Goal: Check status: Check status

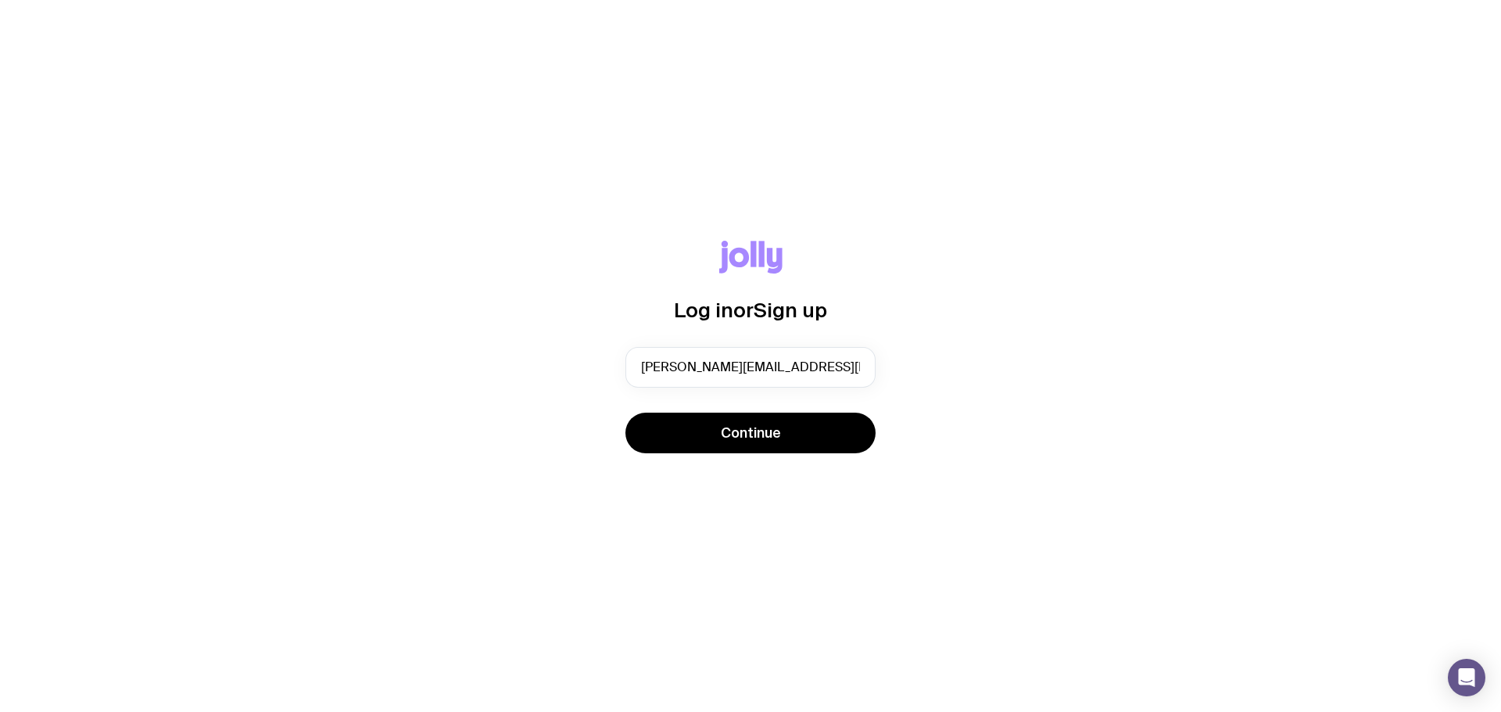
type input "[PERSON_NAME][EMAIL_ADDRESS][PERSON_NAME][DOMAIN_NAME]"
click at [625, 413] on button "Continue" at bounding box center [750, 433] width 250 height 41
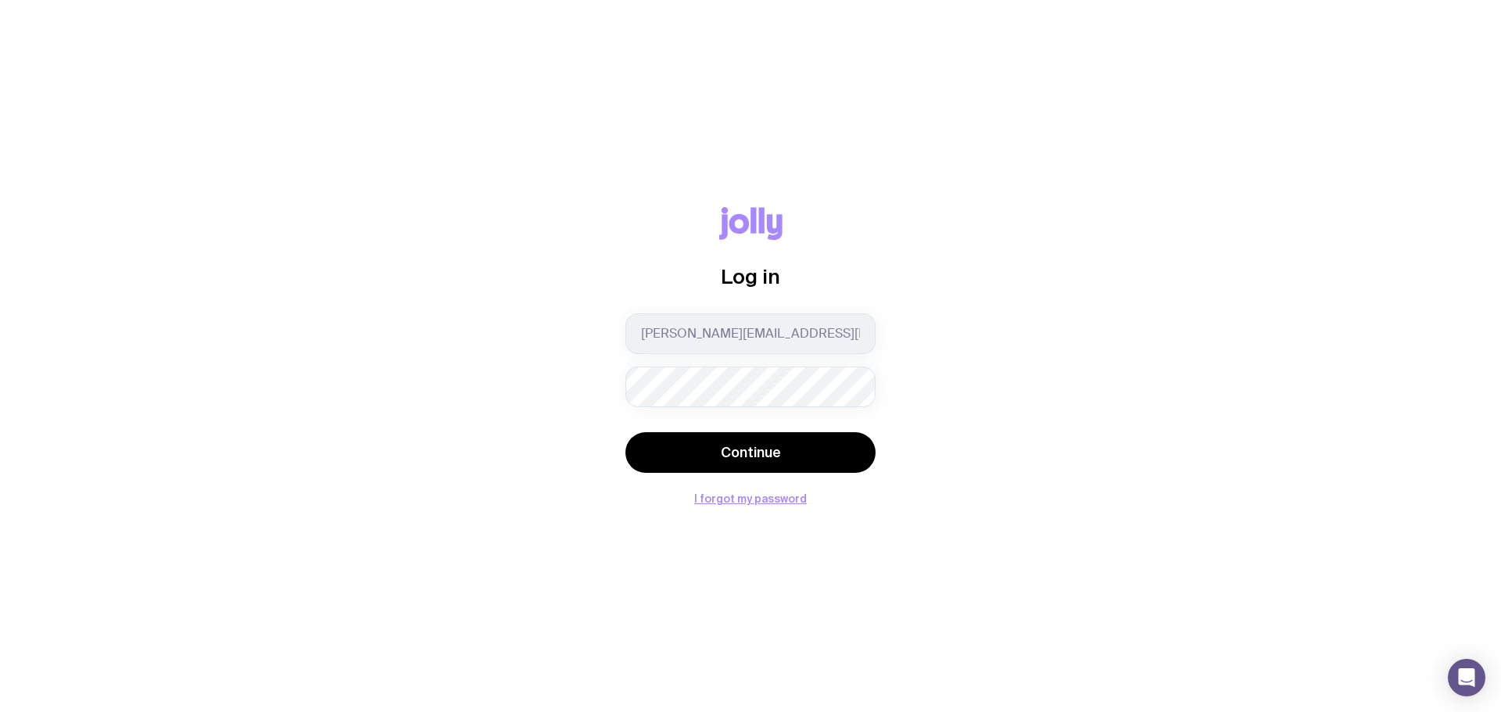
click at [0, 711] on com-1password-button at bounding box center [0, 712] width 0 height 0
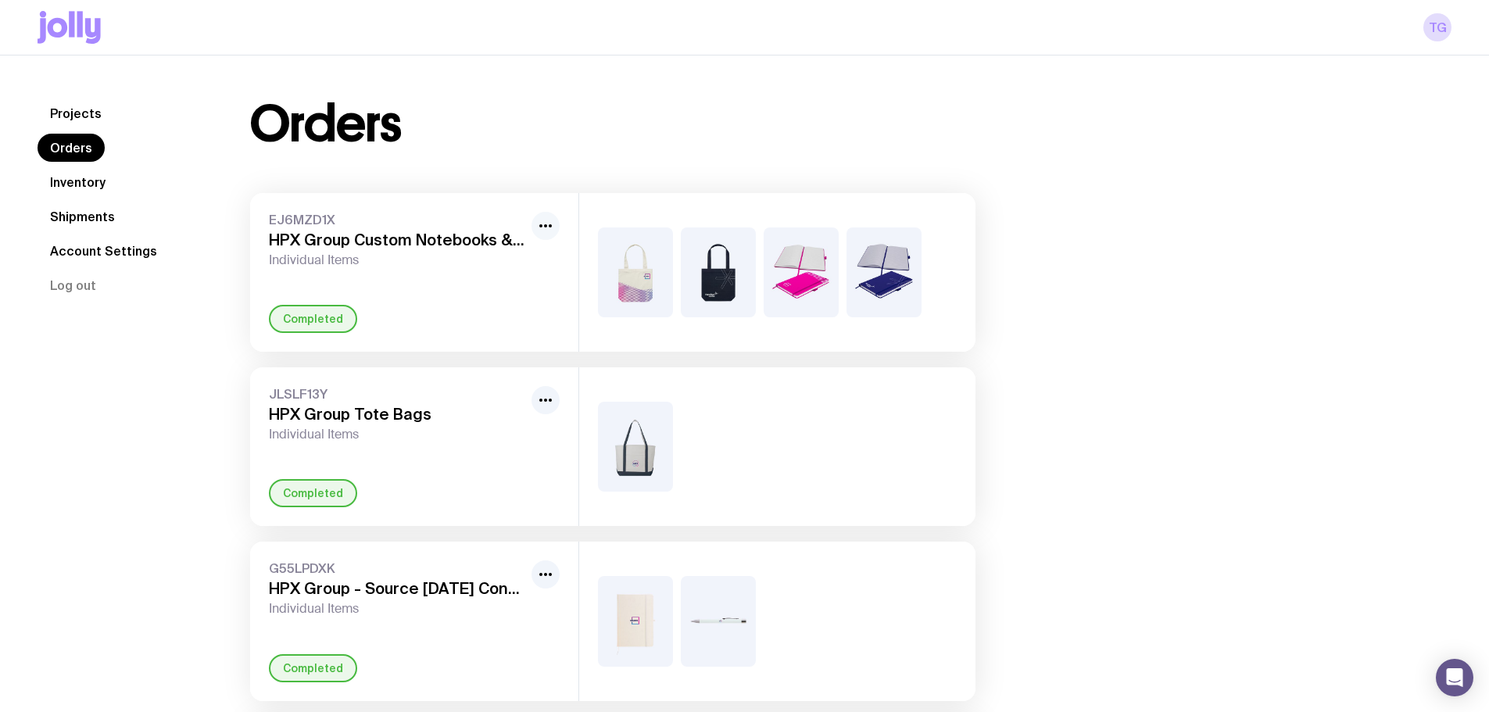
click at [556, 226] on button "button" at bounding box center [545, 226] width 28 height 28
click at [386, 267] on span "Individual Items" at bounding box center [397, 260] width 256 height 16
drag, startPoint x: 348, startPoint y: 250, endPoint x: 940, endPoint y: 216, distance: 593.5
click at [408, 238] on div "EJ6MZD1X HPX Group Custom Notebooks & Totes Individual Items" at bounding box center [397, 240] width 256 height 56
click at [774, 266] on img at bounding box center [801, 272] width 75 height 90
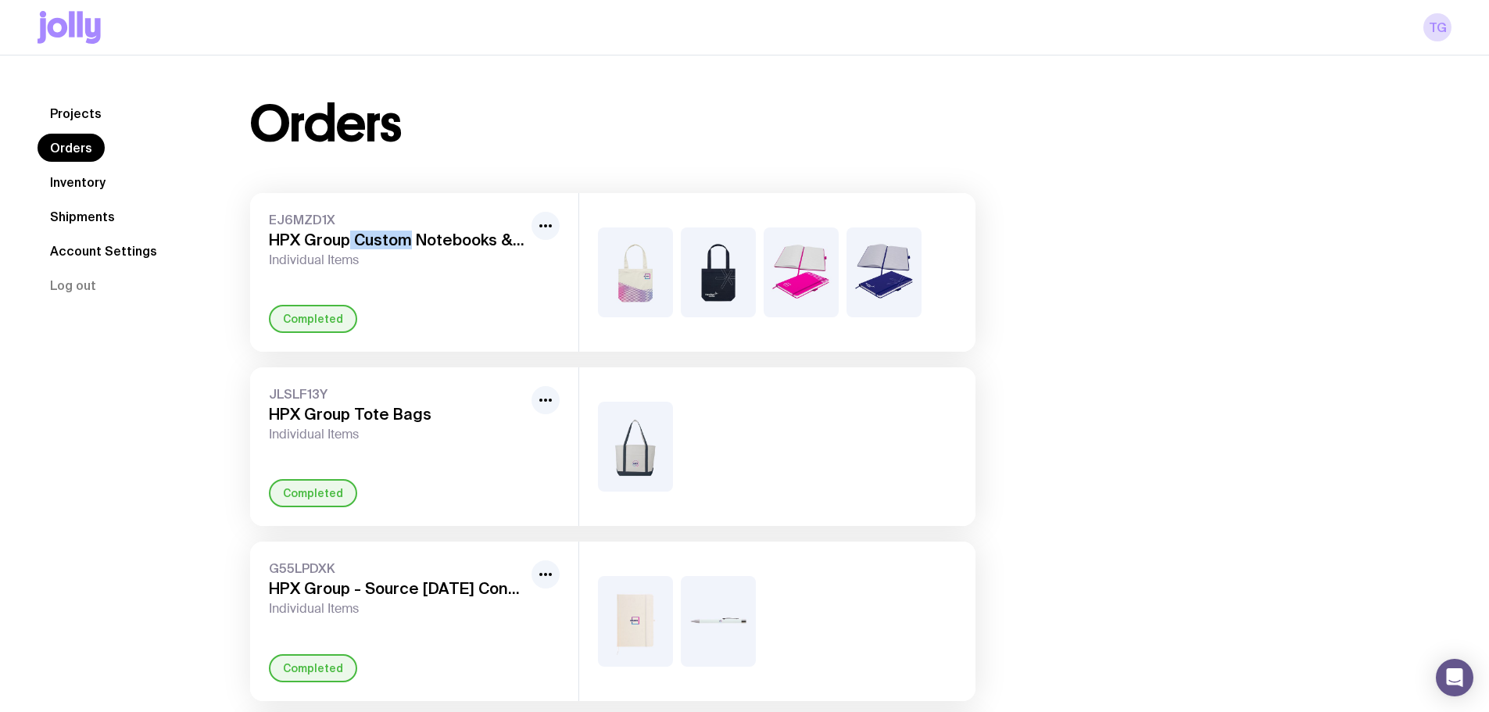
click at [66, 181] on link "Inventory" at bounding box center [78, 182] width 81 height 28
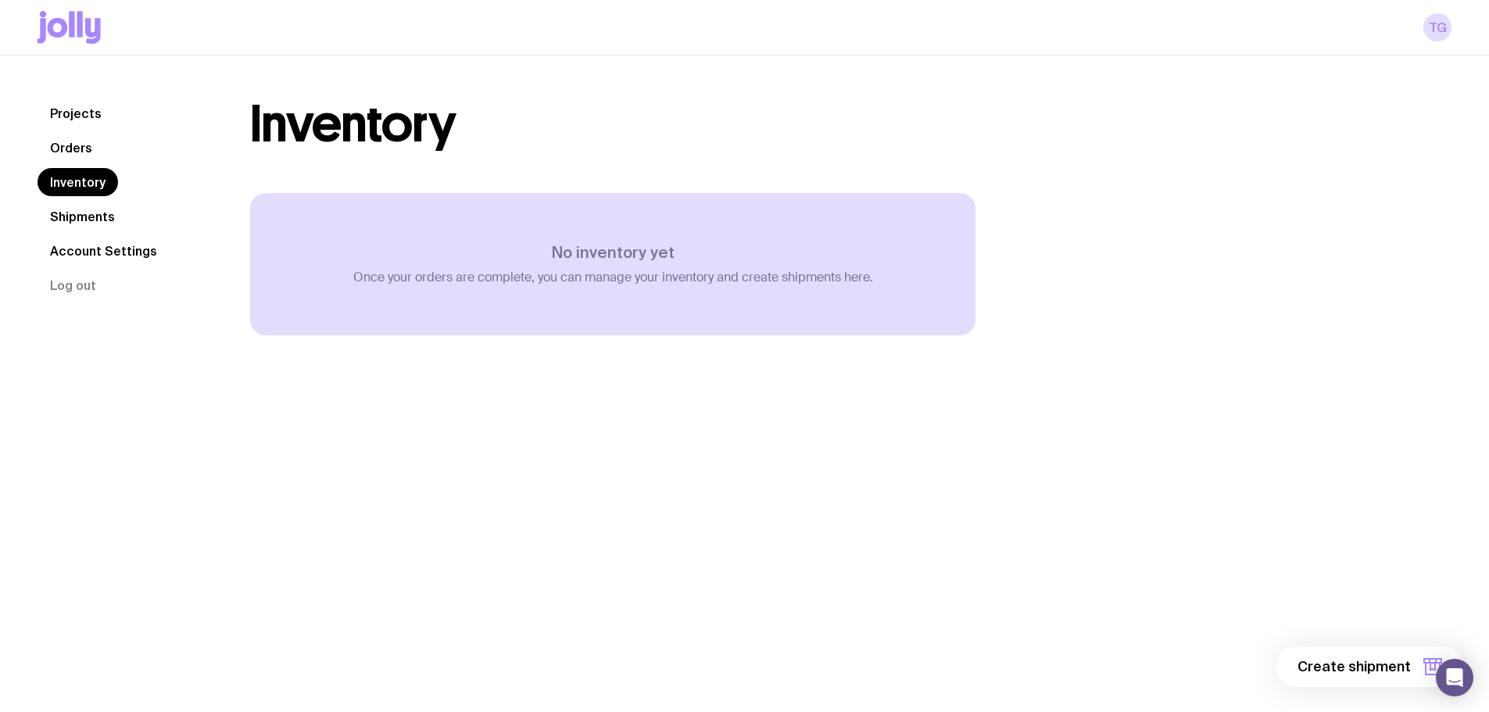
click at [75, 144] on link "Orders" at bounding box center [71, 148] width 67 height 28
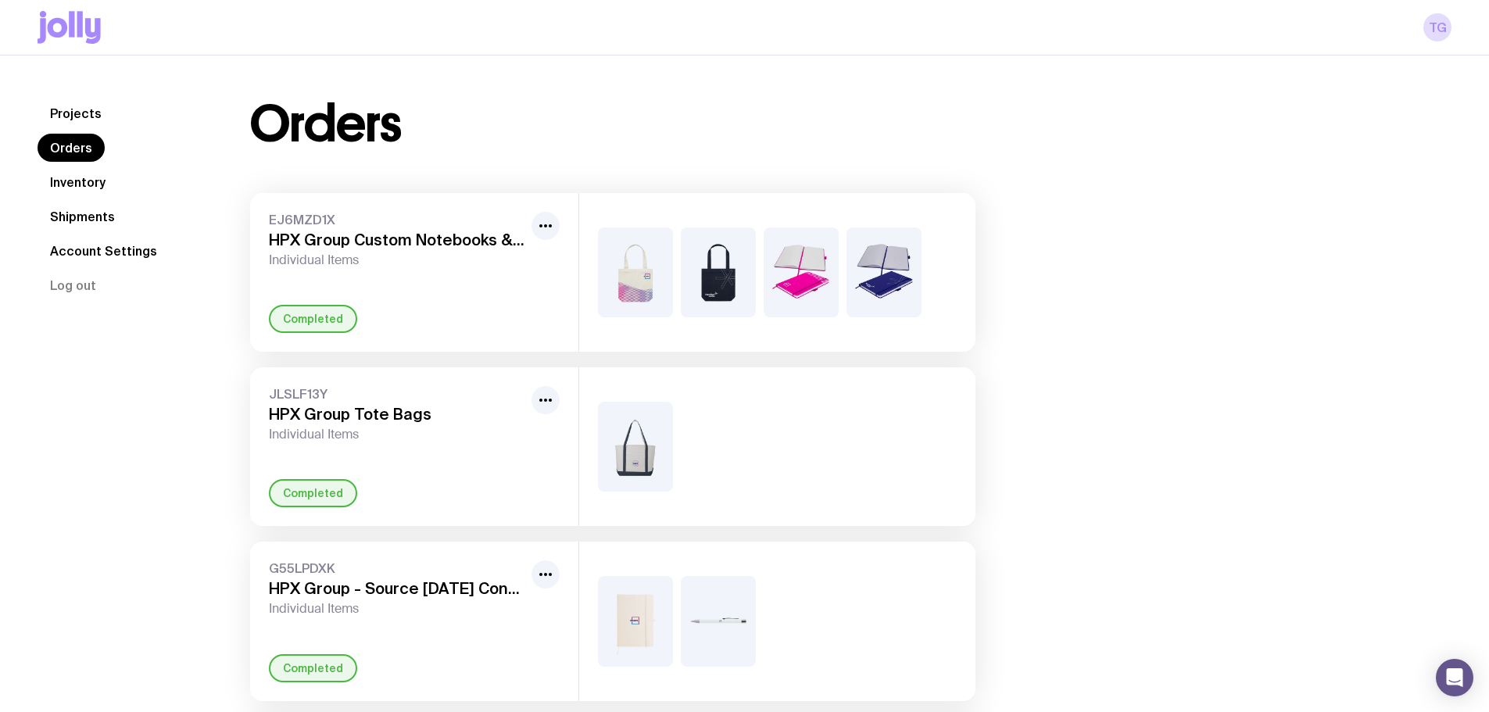
click at [90, 219] on link "Shipments" at bounding box center [83, 216] width 90 height 28
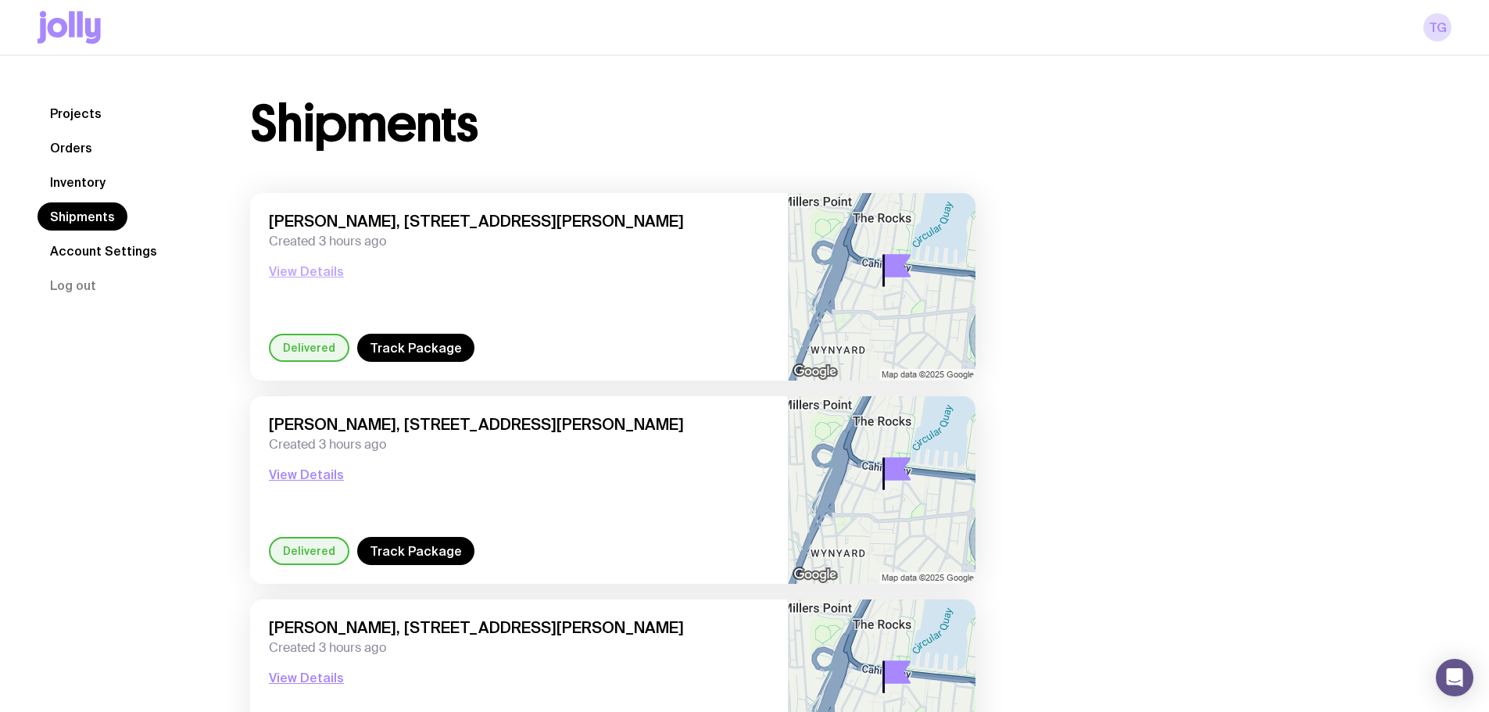
click at [317, 275] on button "View Details" at bounding box center [306, 271] width 75 height 19
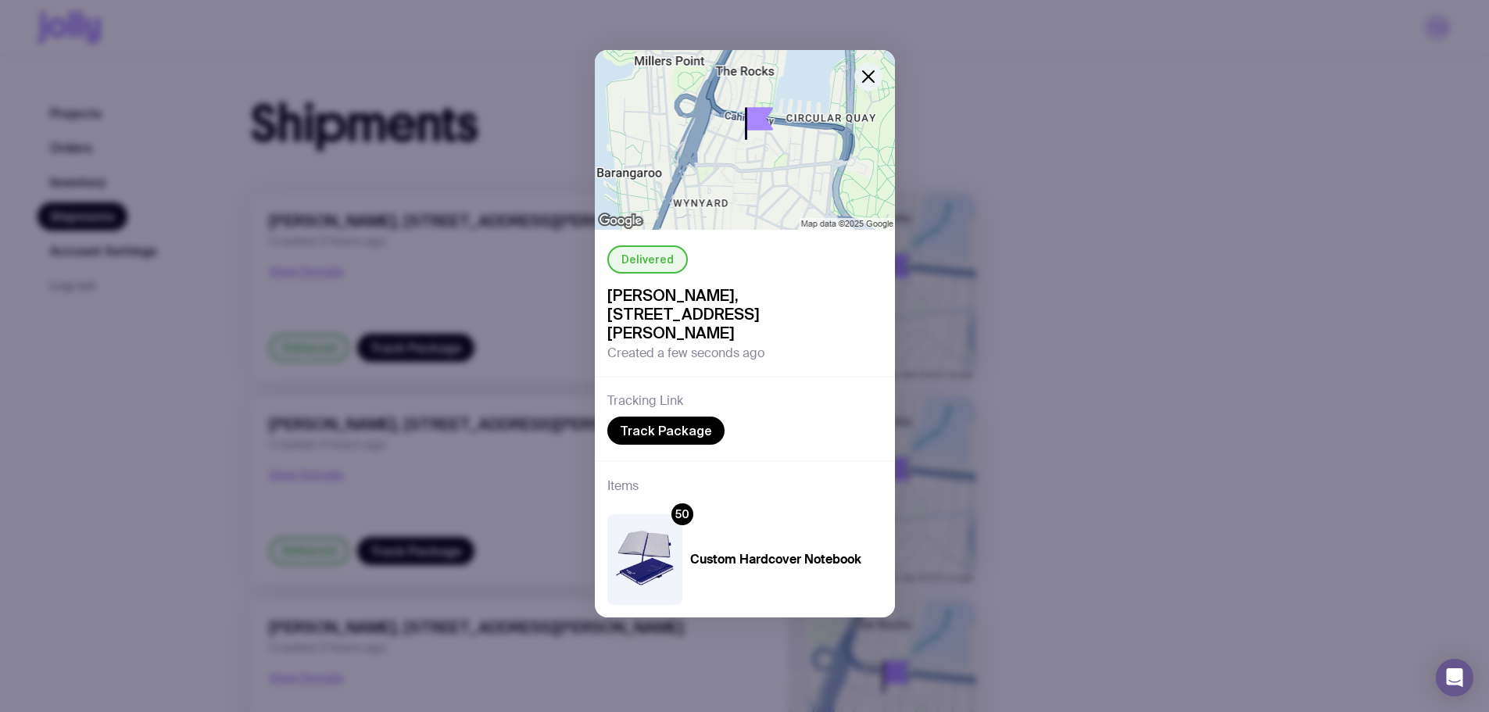
click at [857, 84] on button "button" at bounding box center [868, 77] width 28 height 28
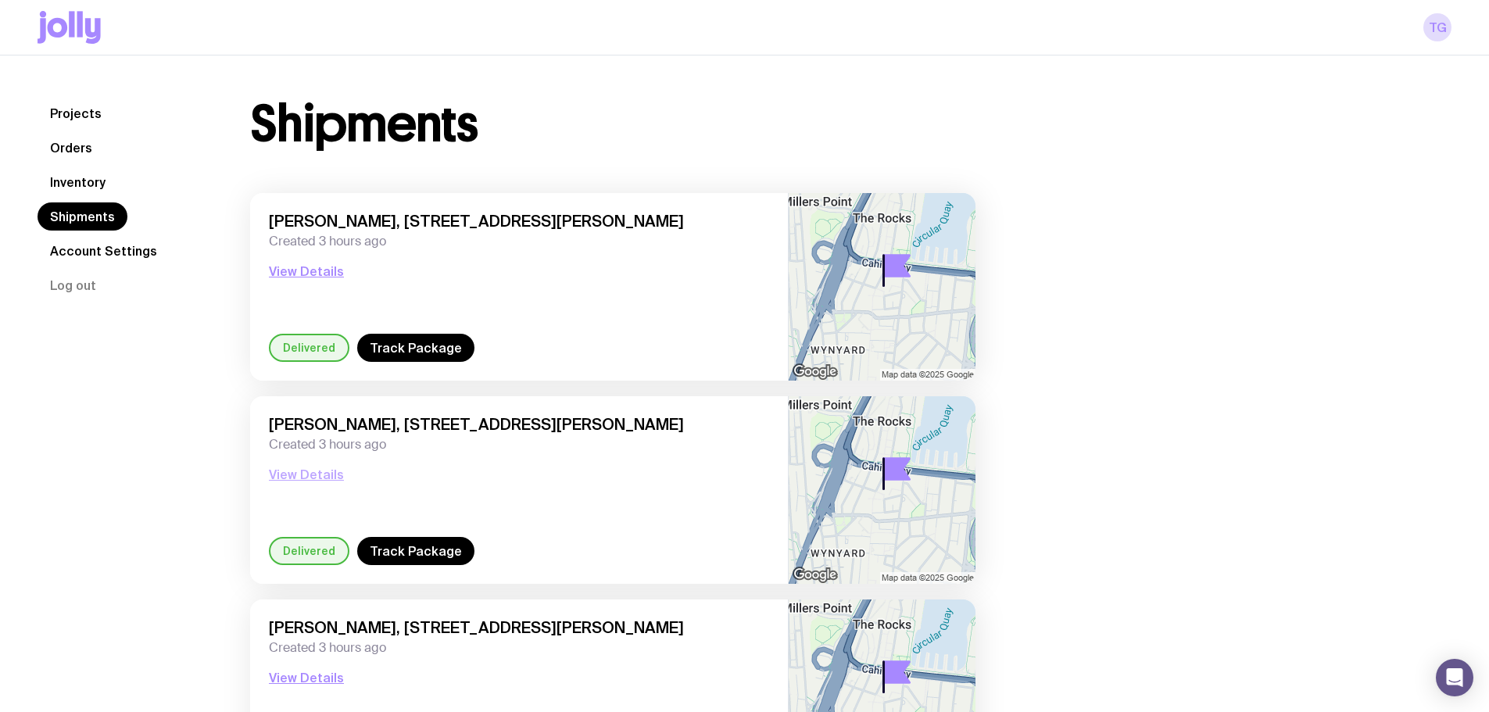
click at [322, 477] on button "View Details" at bounding box center [306, 474] width 75 height 19
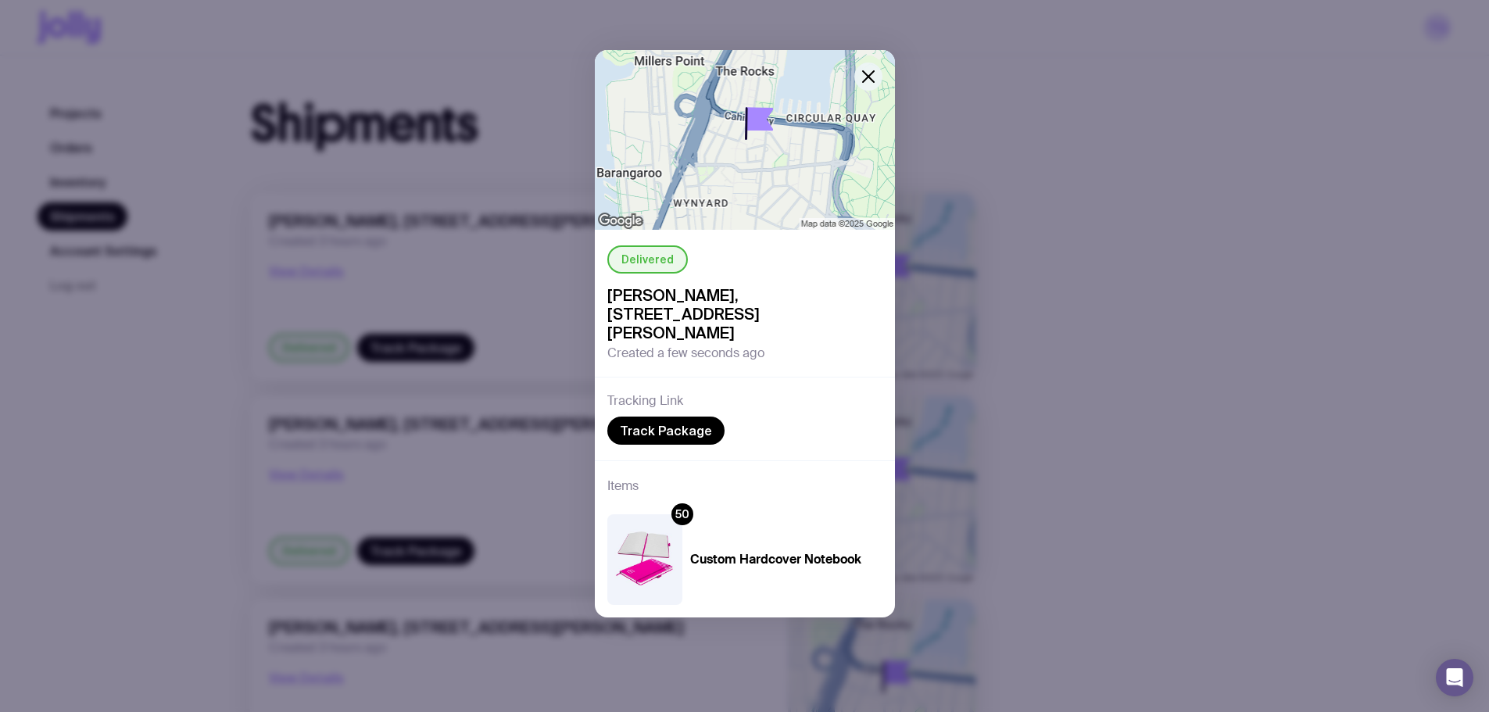
click at [870, 79] on icon "button" at bounding box center [868, 76] width 11 height 11
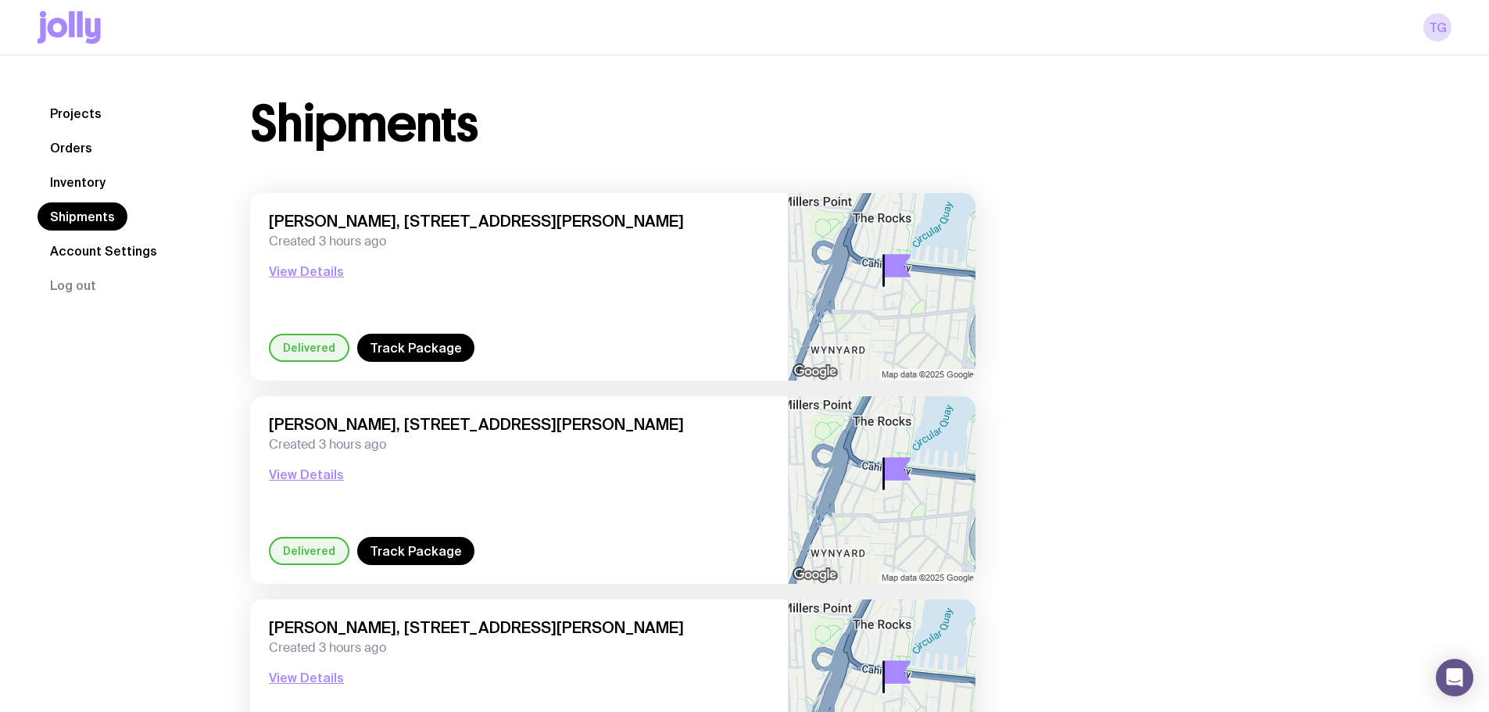
scroll to position [234, 0]
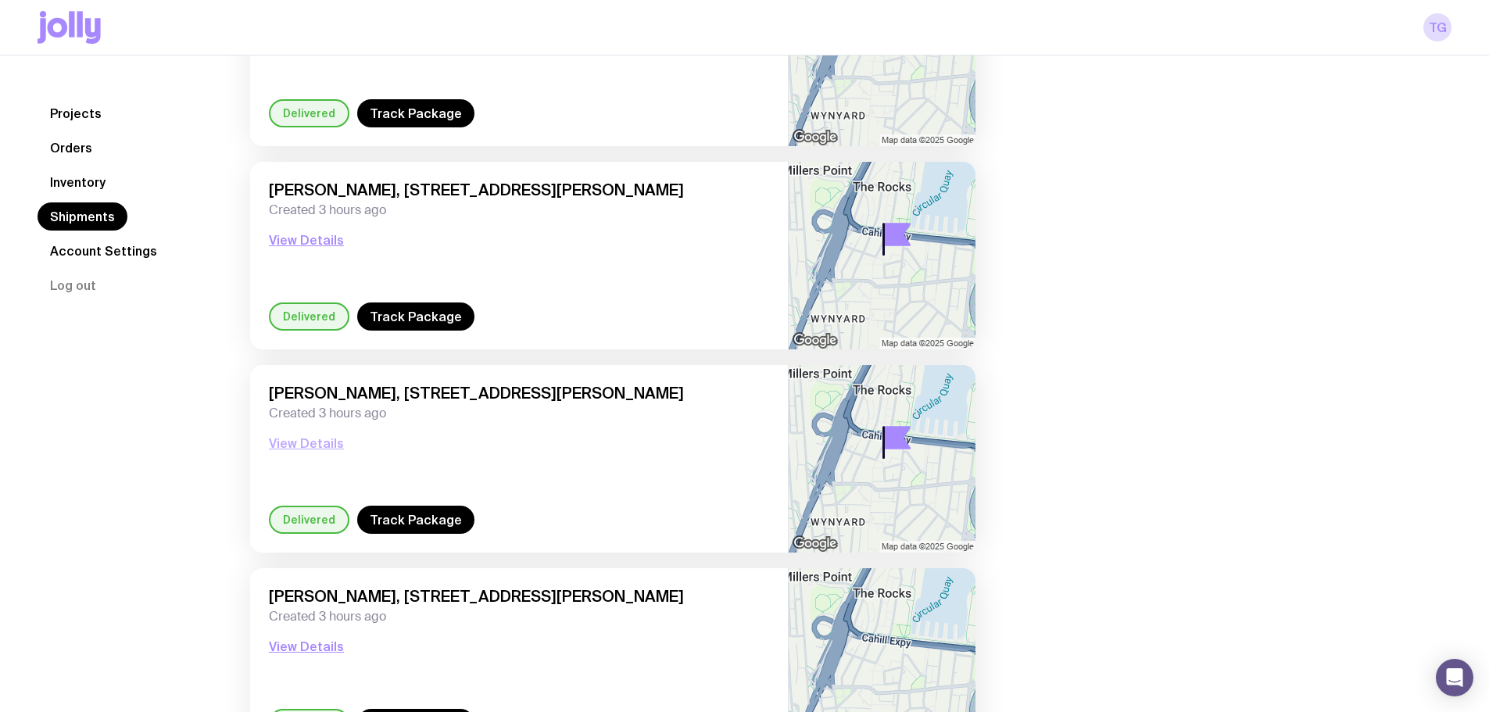
click at [304, 448] on button "View Details" at bounding box center [306, 443] width 75 height 19
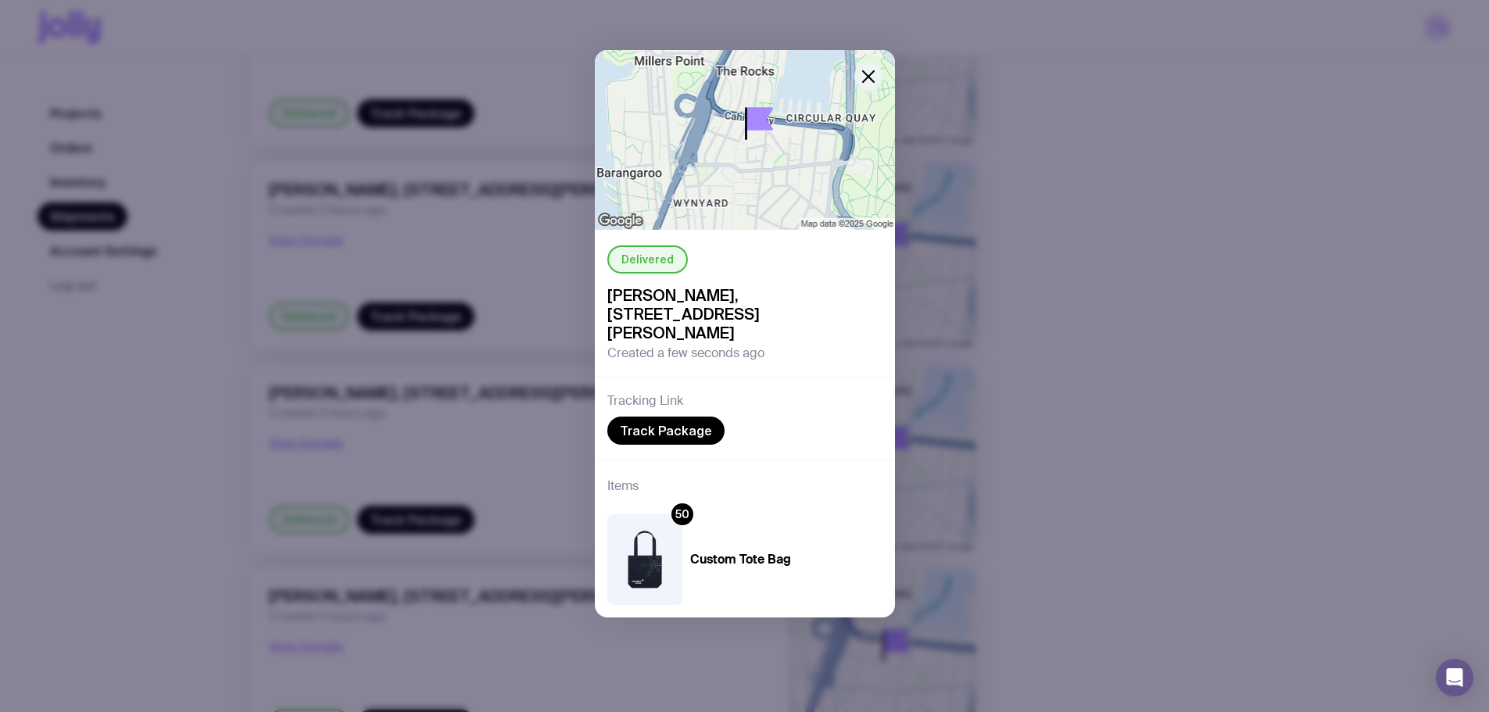
click at [863, 72] on icon "button" at bounding box center [868, 76] width 11 height 11
